Goal: Transaction & Acquisition: Purchase product/service

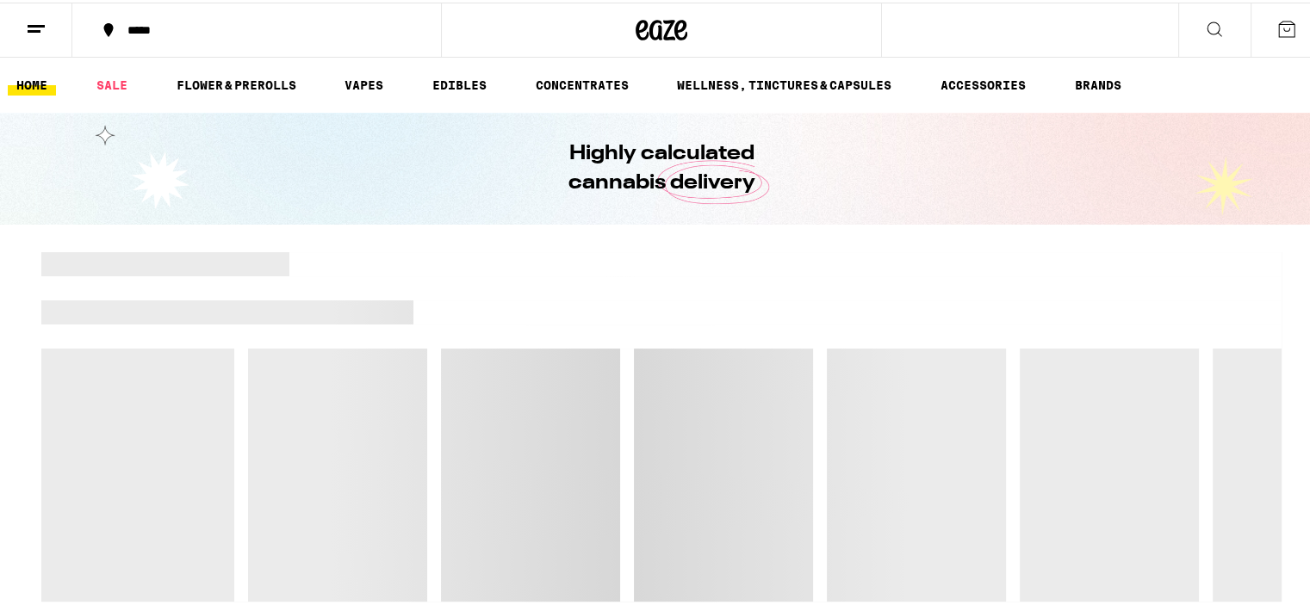
click at [1229, 10] on button at bounding box center [1214, 28] width 72 height 54
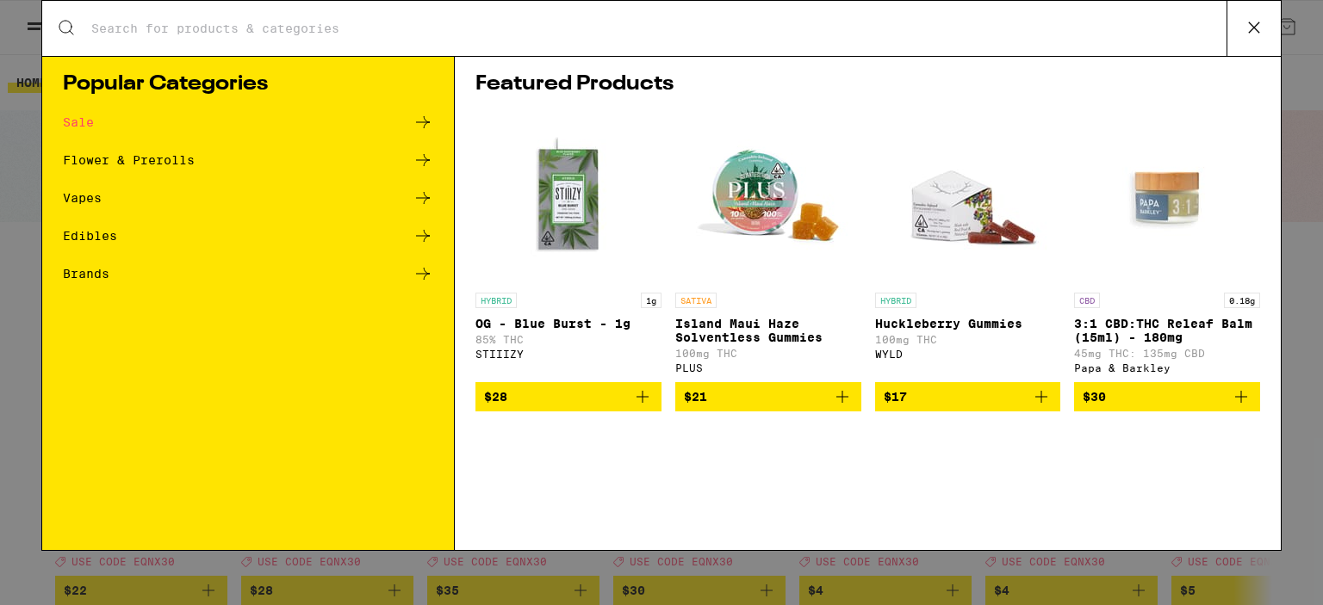
click at [1257, 27] on icon at bounding box center [1254, 28] width 26 height 26
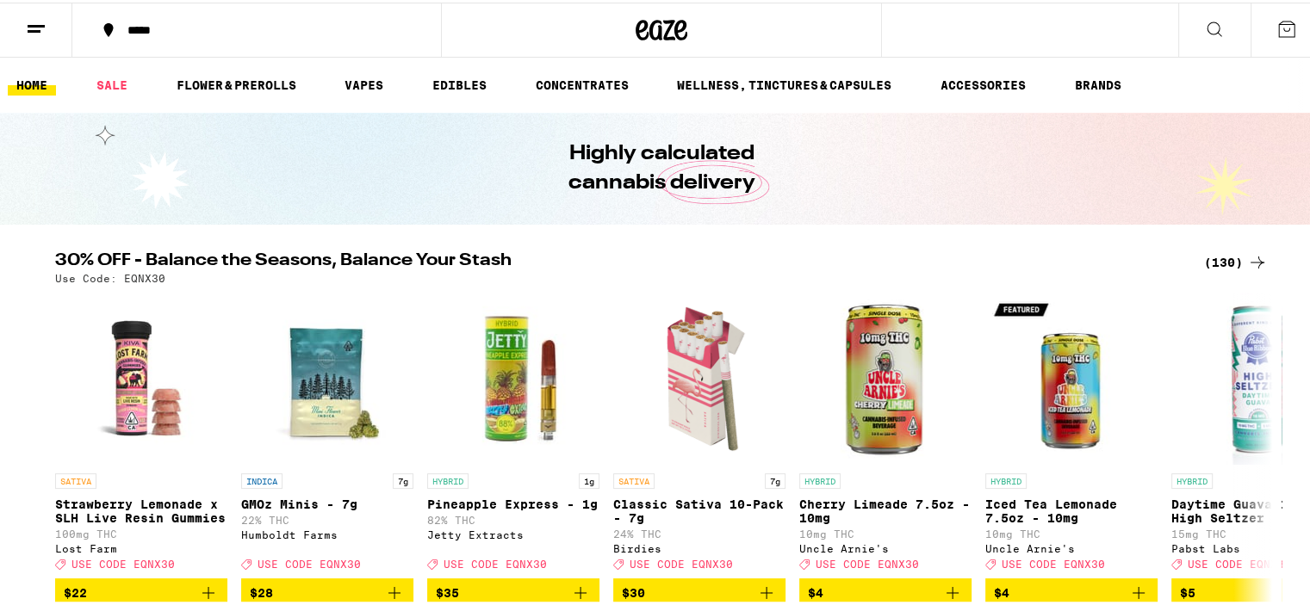
click at [1220, 267] on div "(130)" at bounding box center [1236, 260] width 64 height 21
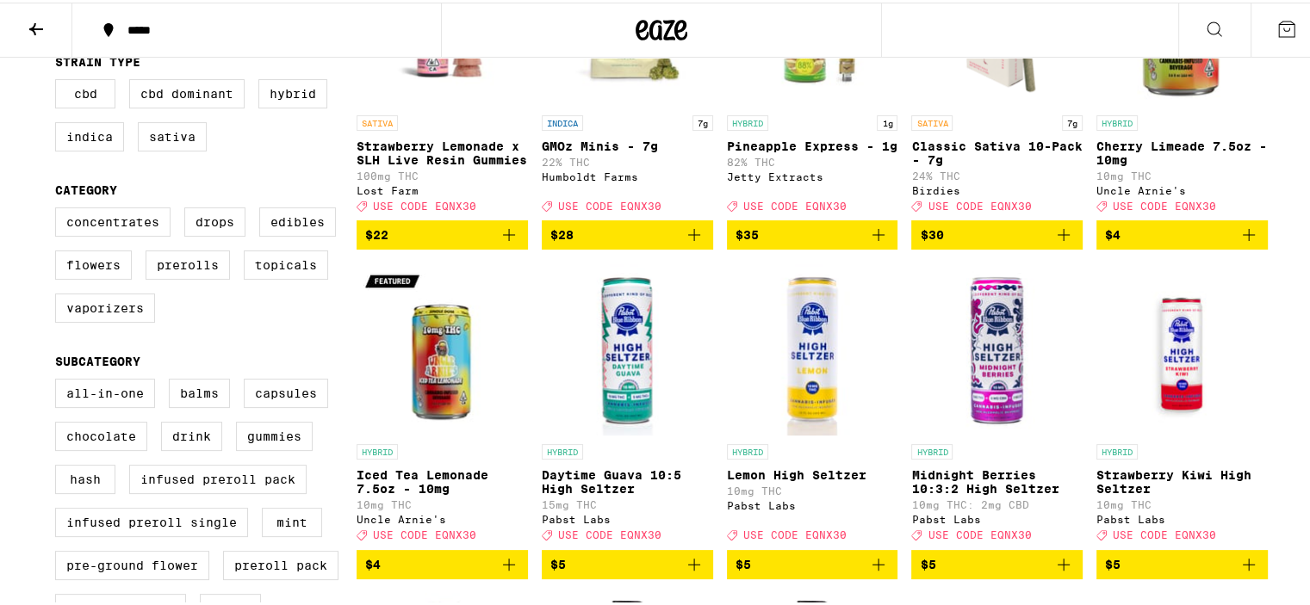
scroll to position [431, 0]
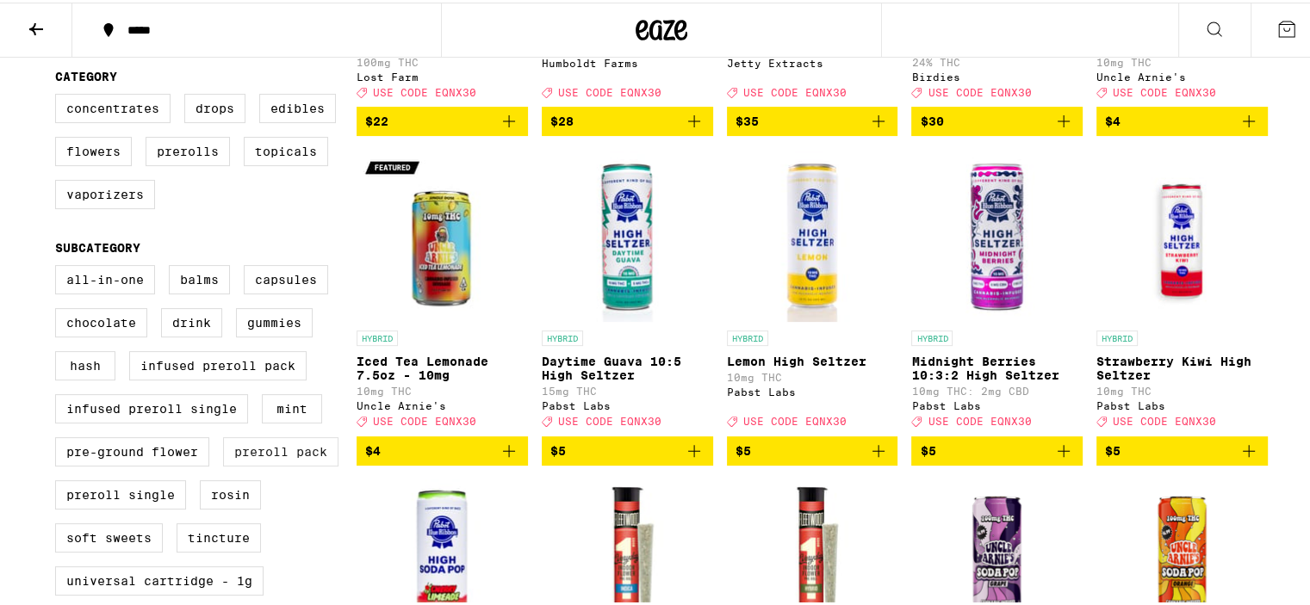
click at [273, 464] on label "Preroll Pack" at bounding box center [280, 449] width 115 height 29
click at [59, 266] on input "Preroll Pack" at bounding box center [59, 265] width 1 height 1
checkbox input "true"
